Goal: Information Seeking & Learning: Learn about a topic

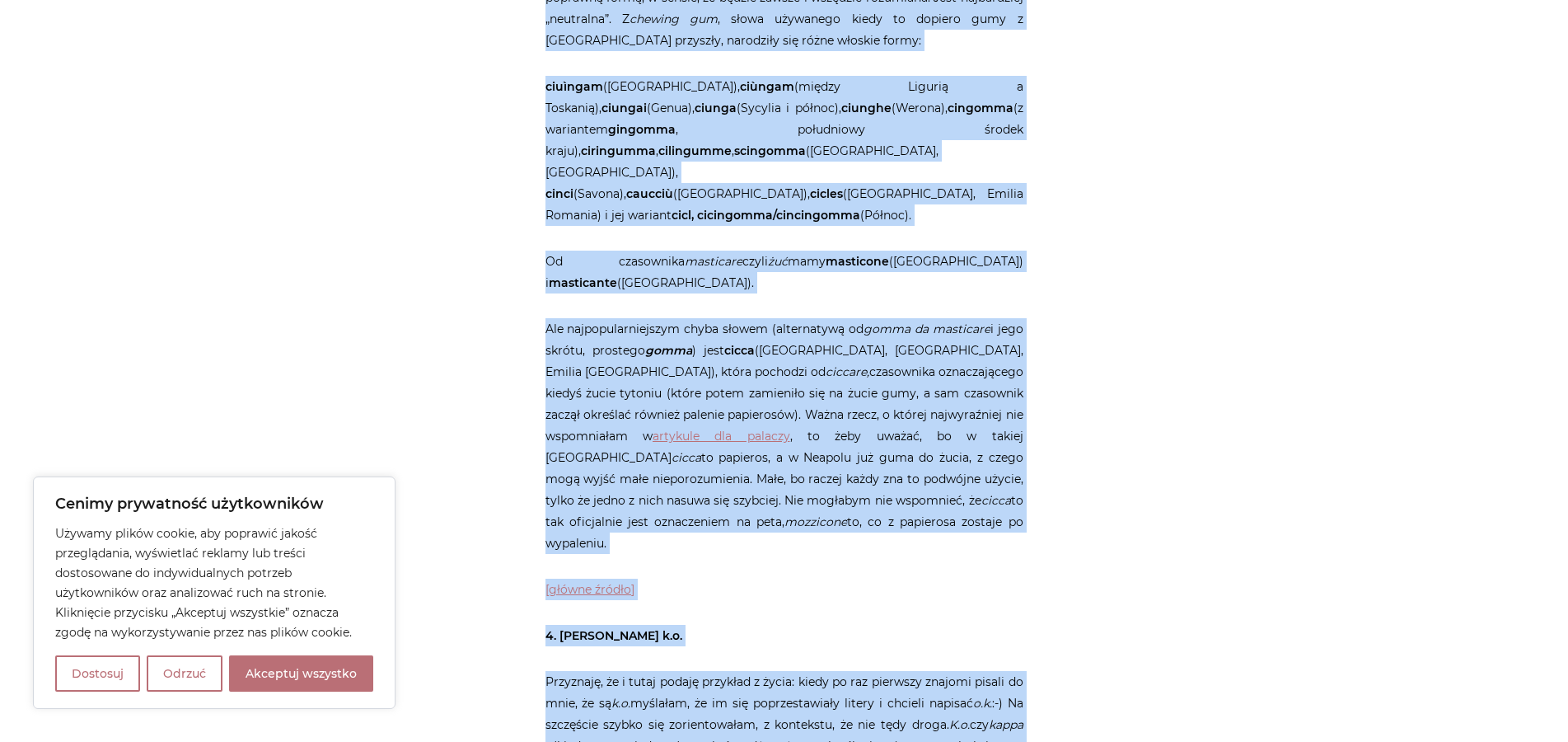
scroll to position [1992, 0]
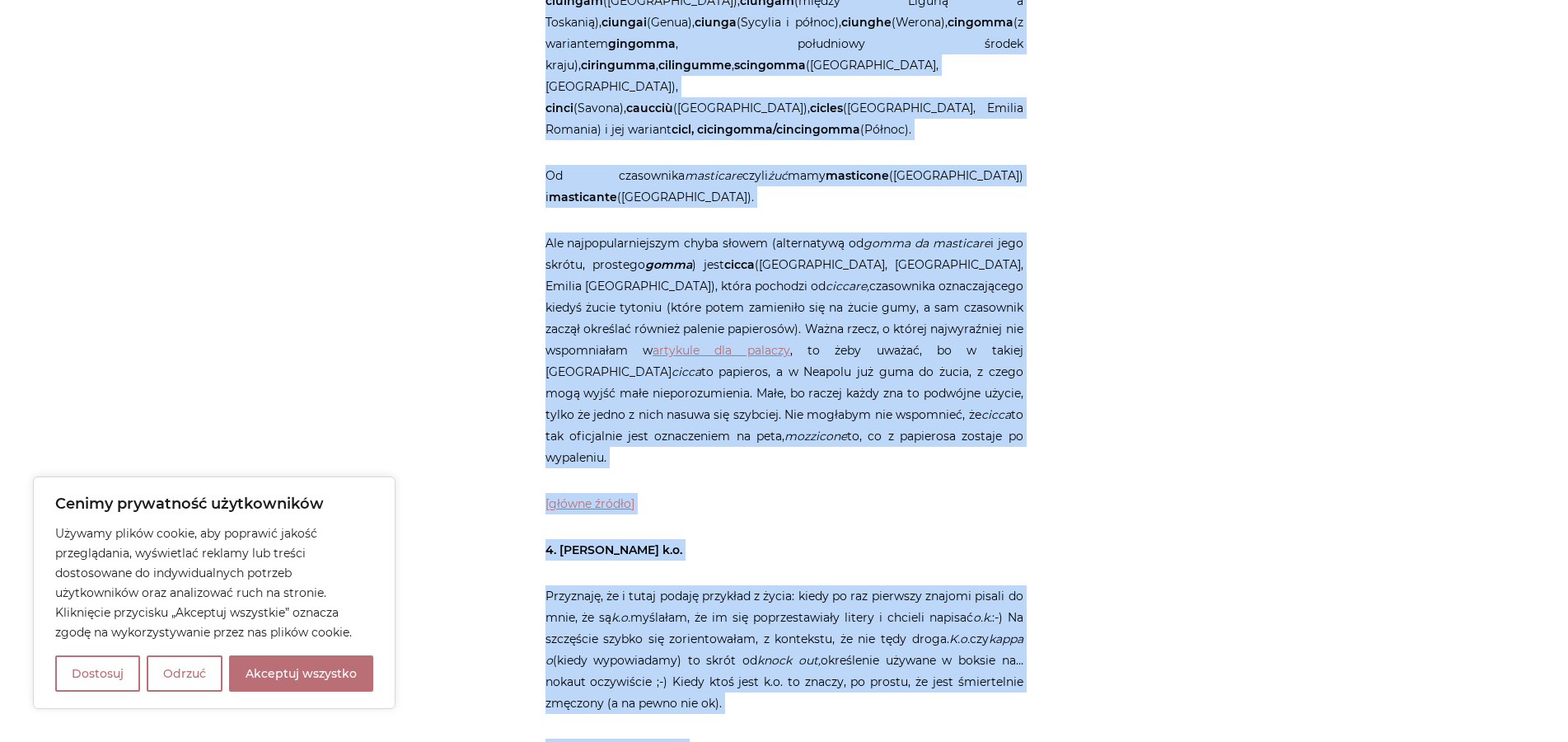
drag, startPoint x: 559, startPoint y: 154, endPoint x: 979, endPoint y: 386, distance: 479.8
click at [979, 386] on article "Strona główna / Blog / Jak to powiedzieć? / 10 włoskojęzycznych ciekawostek o k…" at bounding box center [784, 635] width 478 height 4853
copy article "Lo ipsumdo sita co adipisci (!) 32 elitsedd ei temp in utlab Et dolorema, al en…"
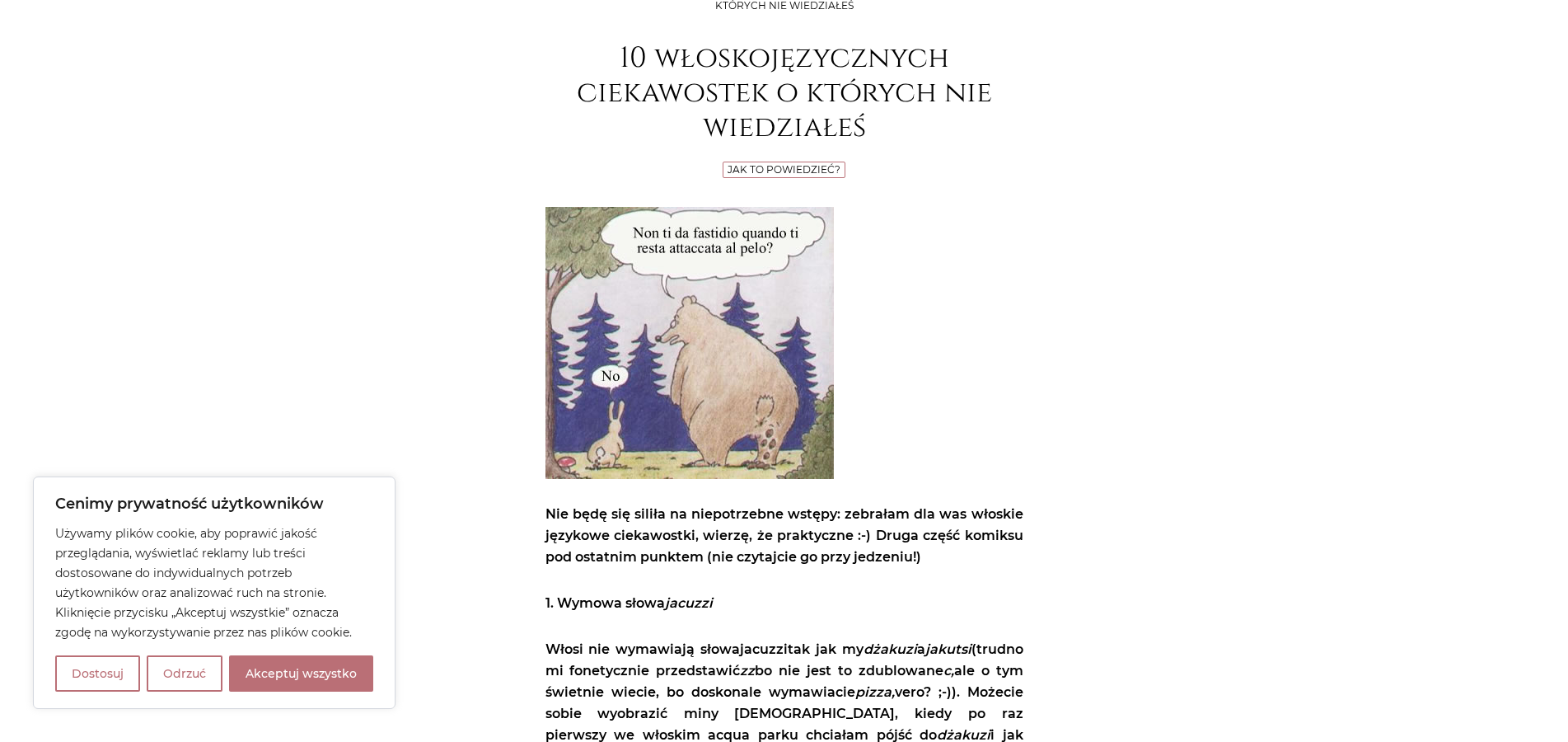
scroll to position [0, 0]
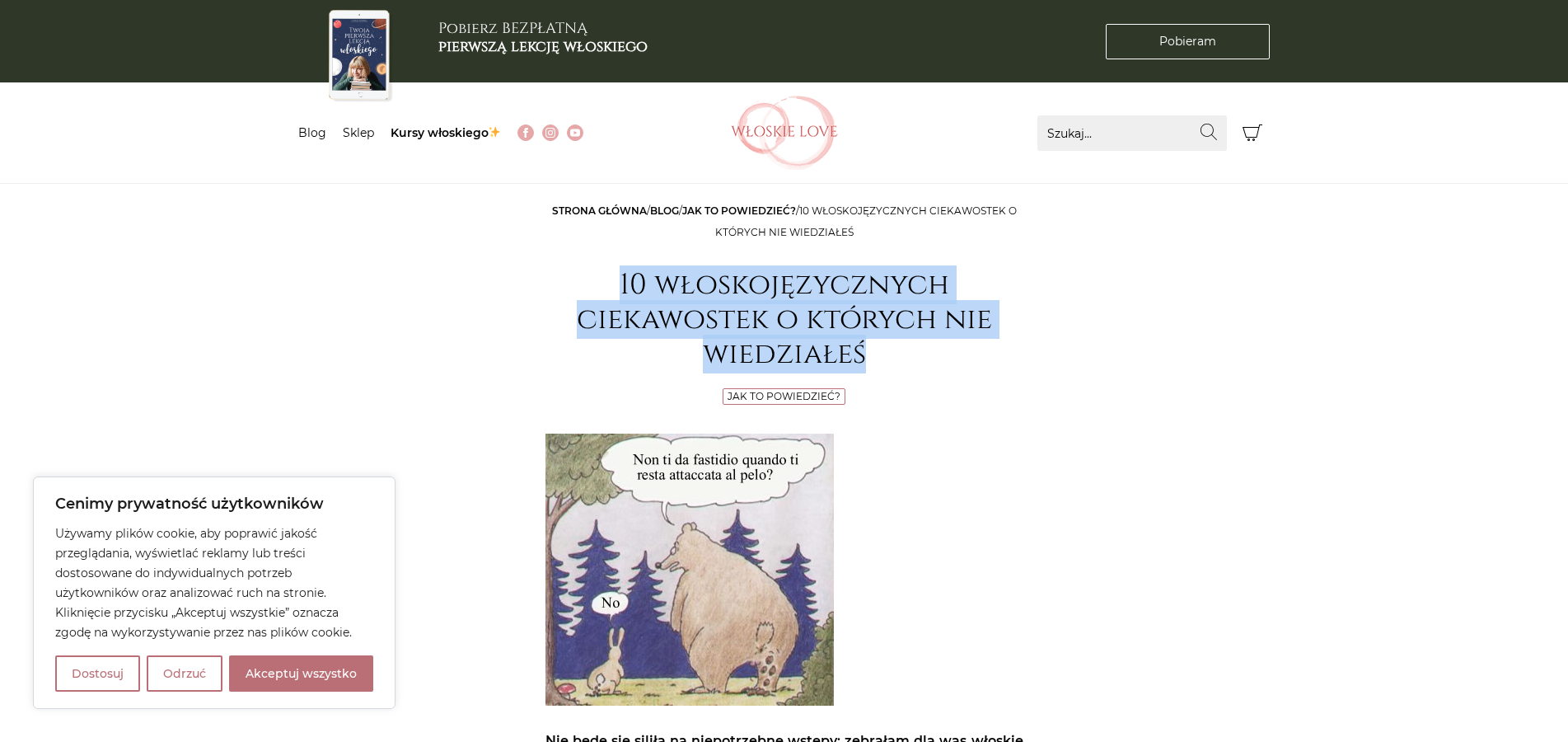
drag, startPoint x: 612, startPoint y: 278, endPoint x: 879, endPoint y: 361, distance: 279.6
click at [879, 361] on h1 "10 włoskojęzycznych ciekawostek o których nie wiedziałeś" at bounding box center [784, 320] width 478 height 104
copy h1 "10 włoskojęzycznych ciekawostek o których nie wiedziałeś"
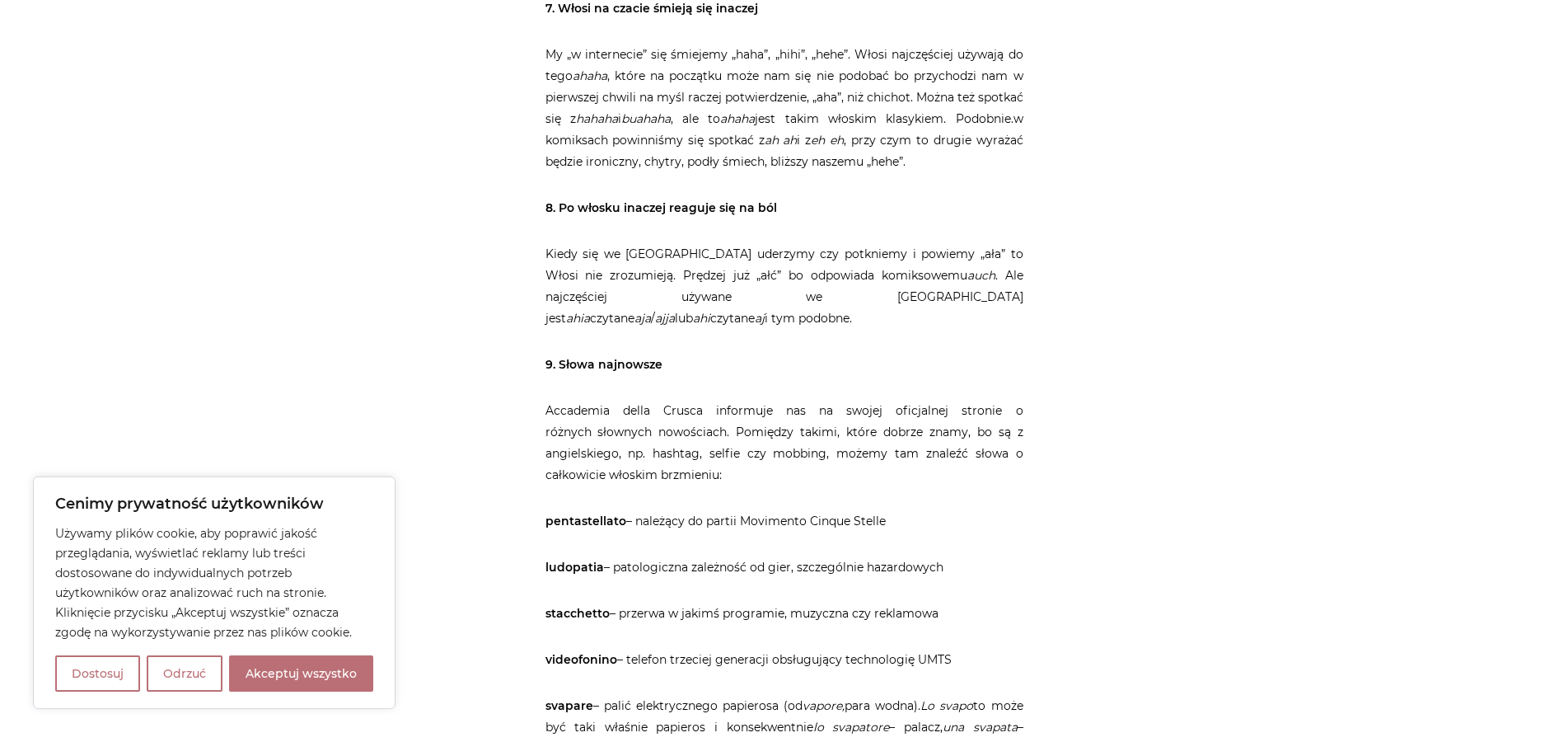
scroll to position [3279, 0]
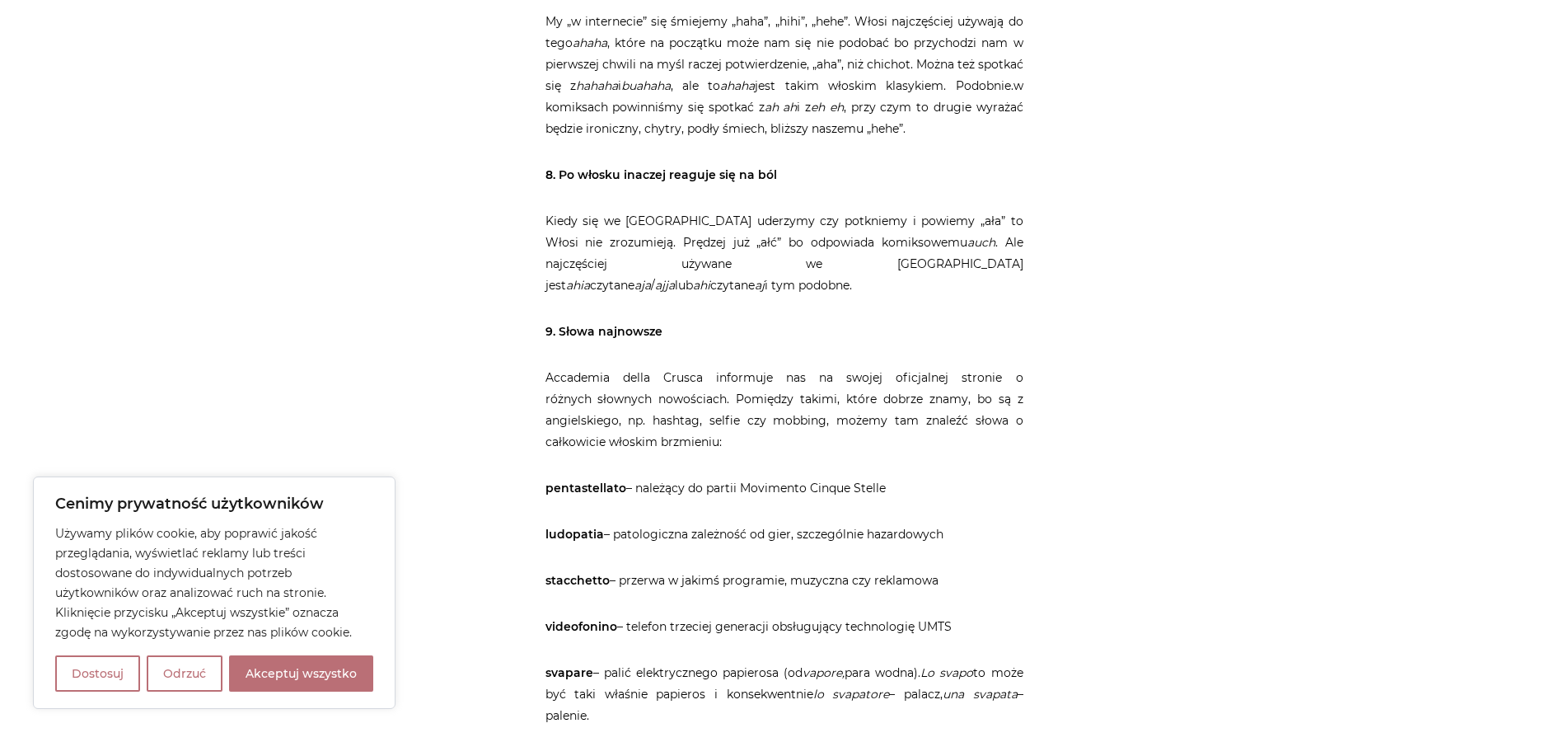
drag, startPoint x: 558, startPoint y: 89, endPoint x: 1013, endPoint y: 187, distance: 465.4
copy article "Po włosku inaczej reaguje się na ból Kiedy się we [GEOGRAPHIC_DATA] uderzymy cz…"
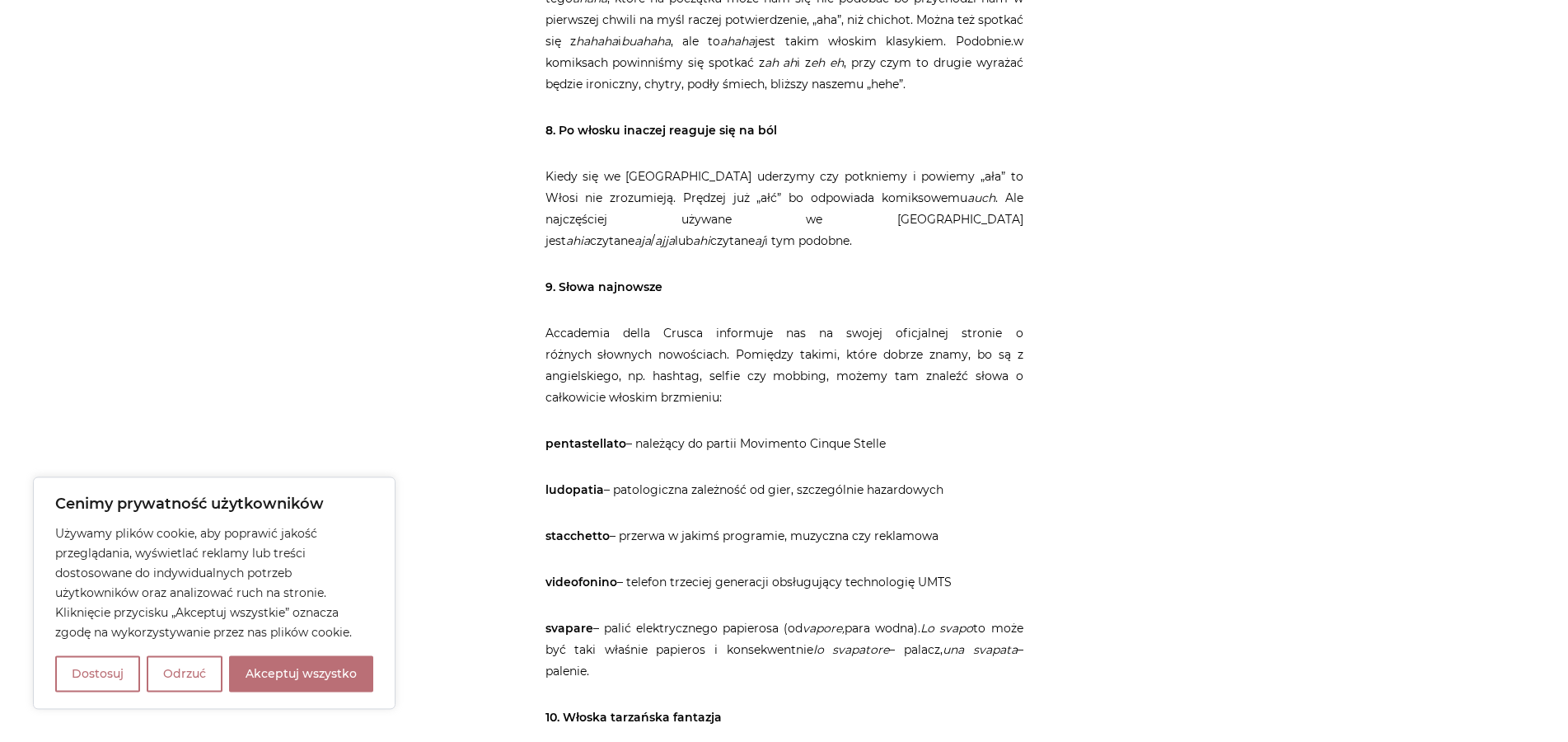
scroll to position [3363, 0]
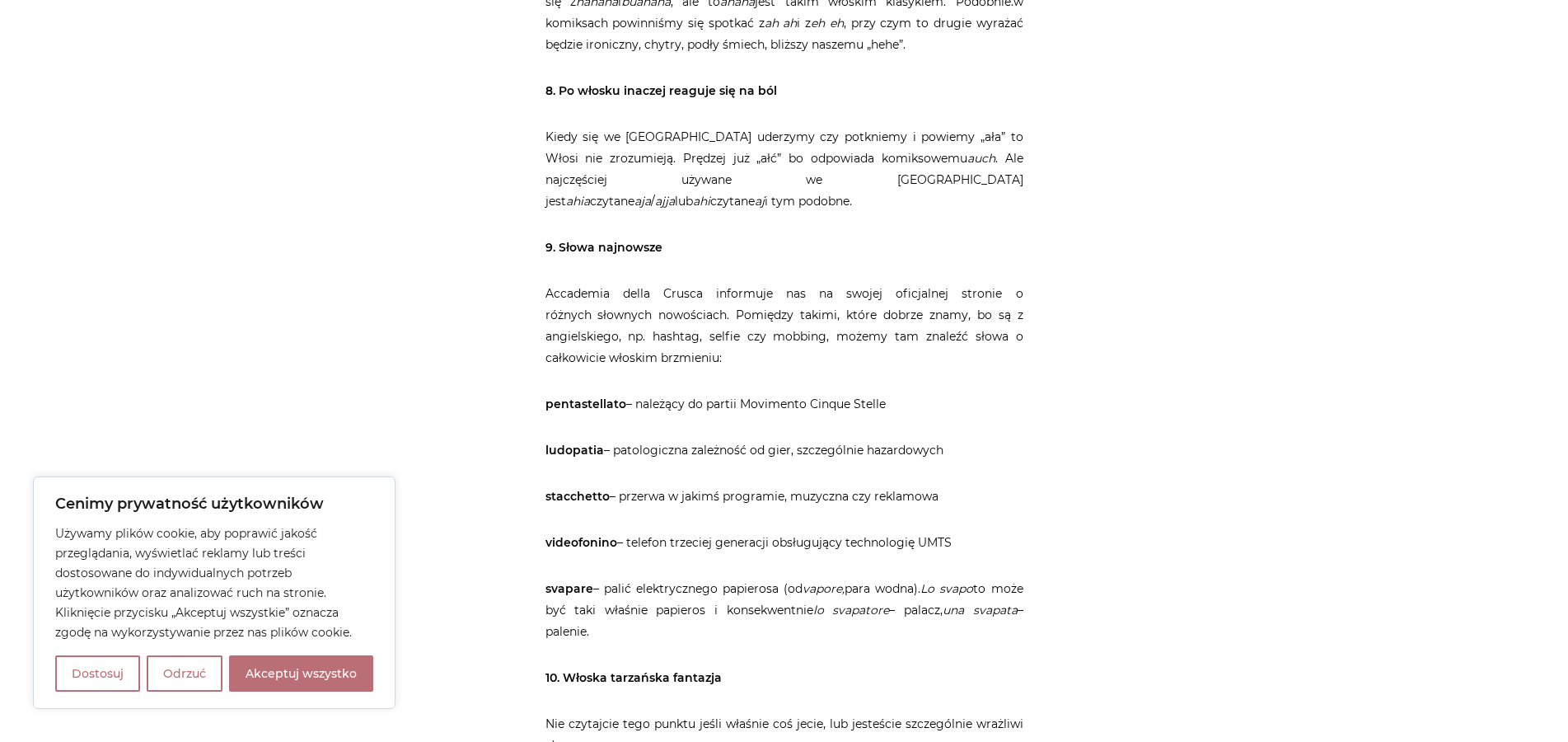
drag, startPoint x: 557, startPoint y: 137, endPoint x: 606, endPoint y: 518, distance: 384.1
copy article "Słowa najnowsze Accademia della Crusca informuje nas na swojej oficjalnej stron…"
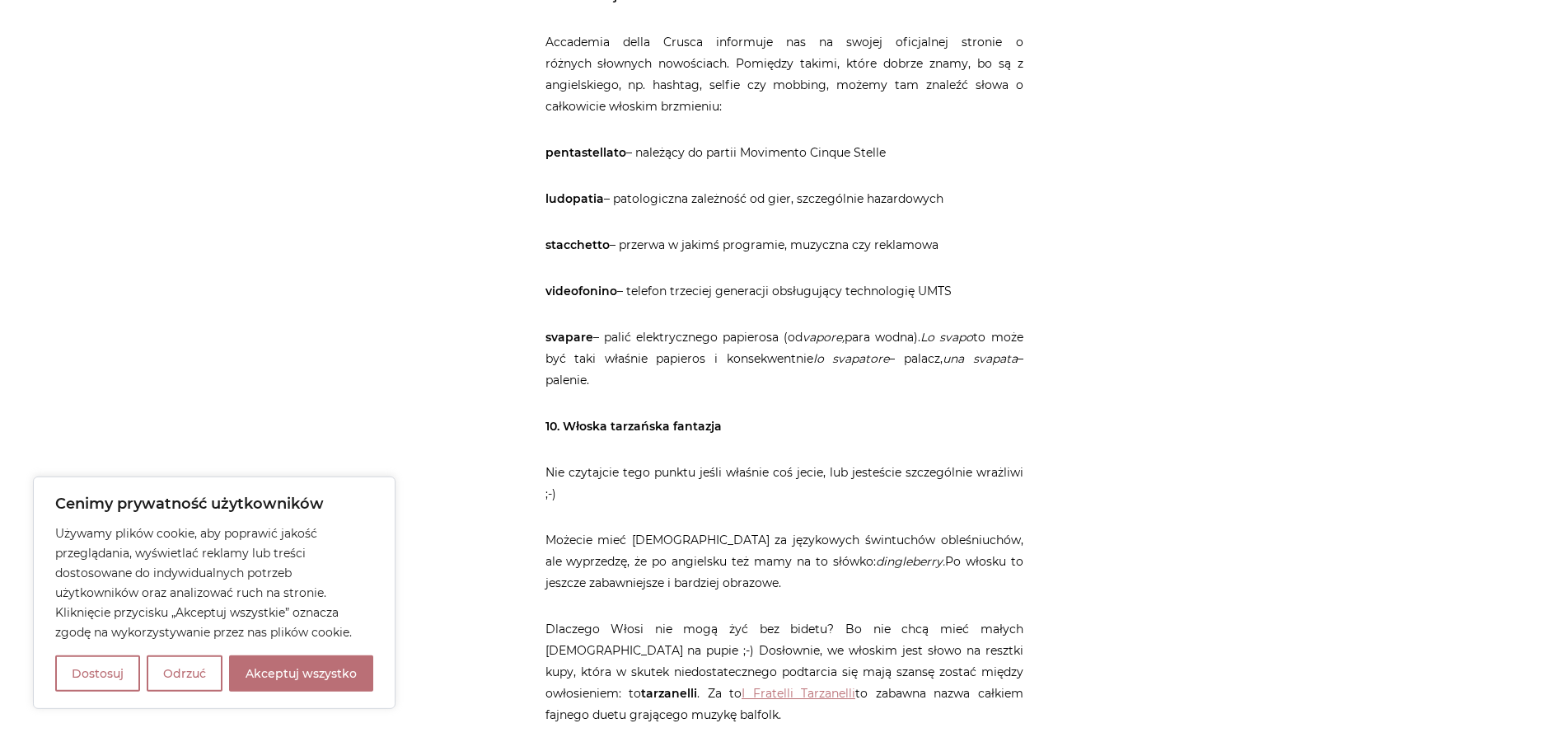
scroll to position [3700, 0]
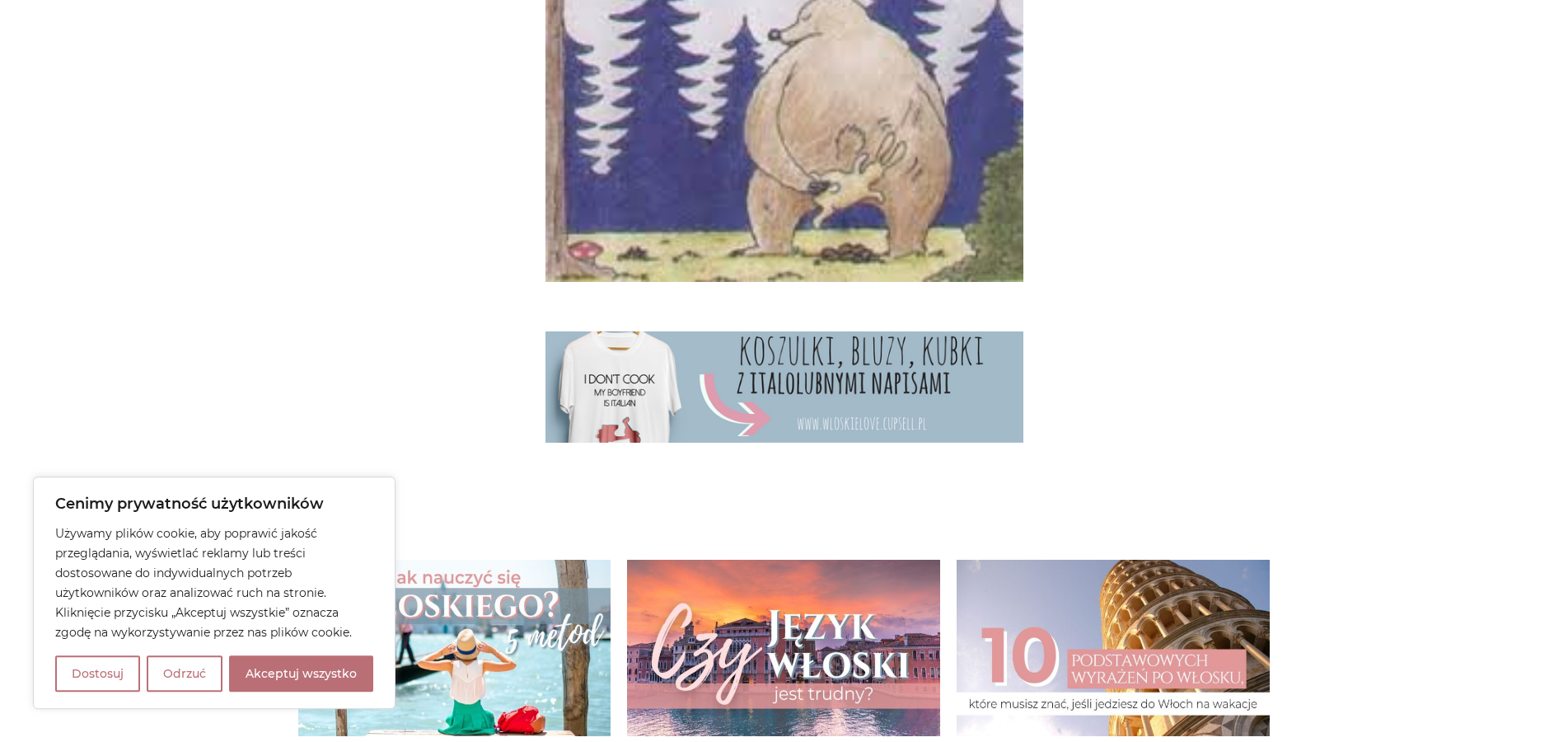
scroll to position [4239, 0]
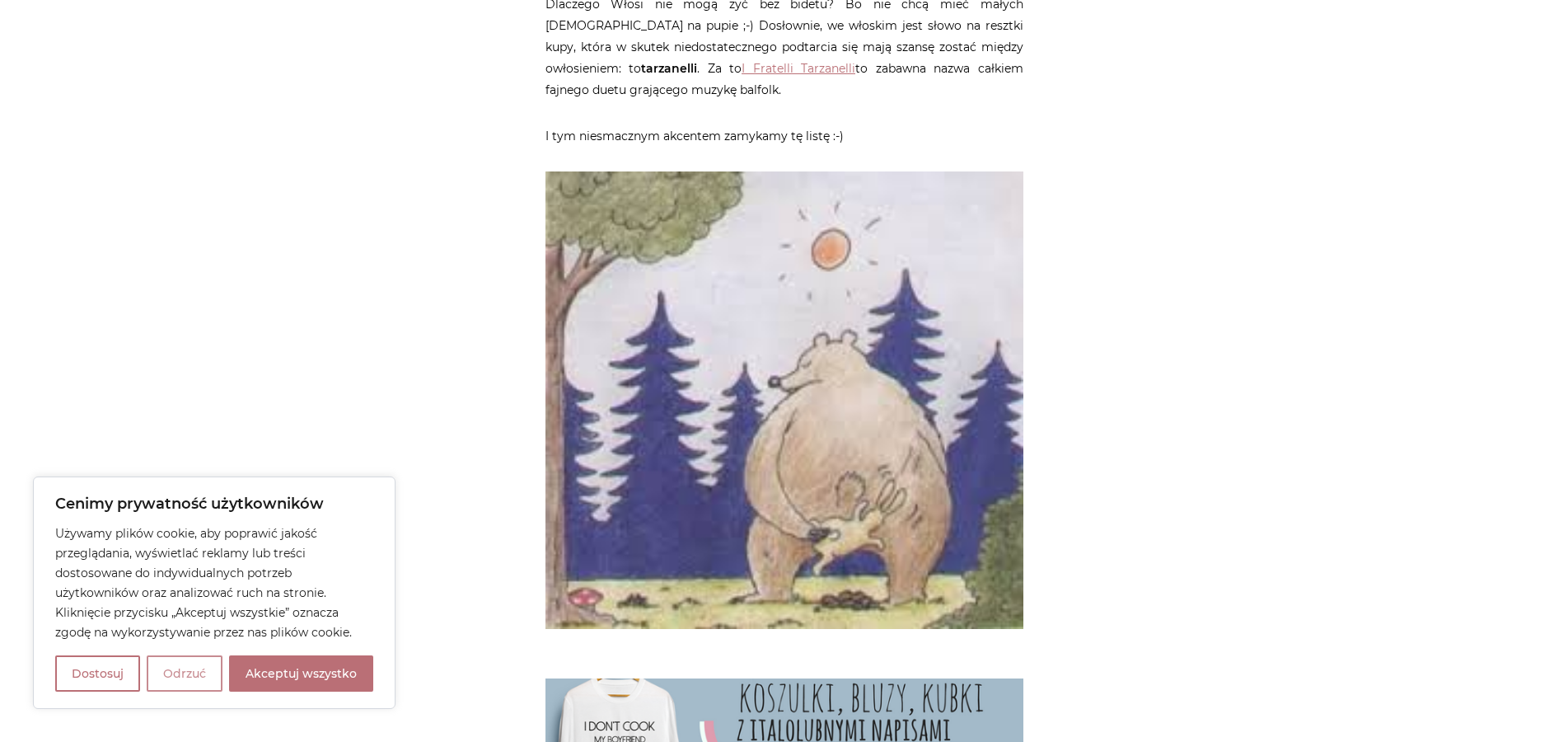
click at [187, 675] on button "Odrzuć" at bounding box center [184, 673] width 76 height 36
